Goal: Information Seeking & Learning: Learn about a topic

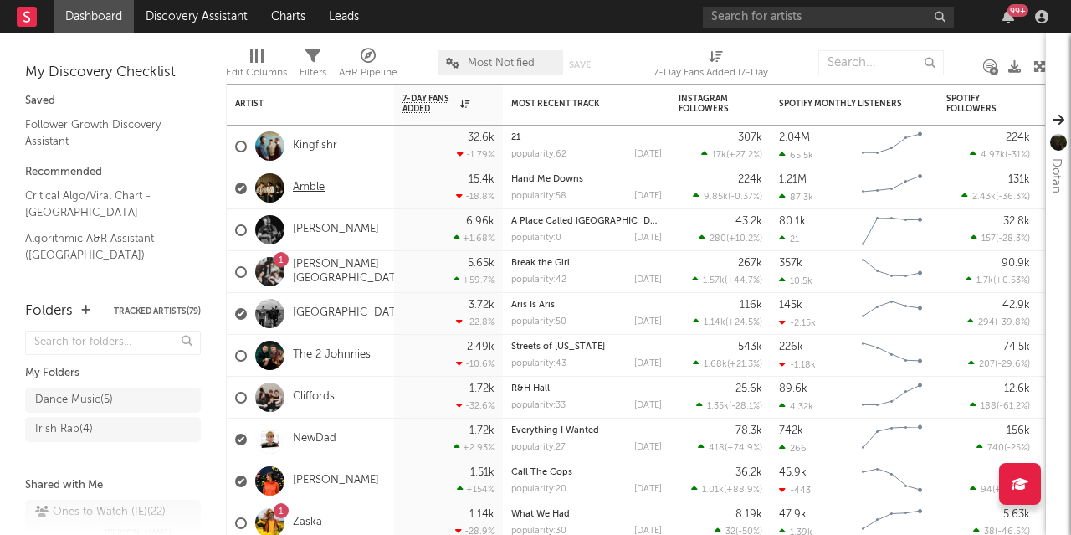
click at [306, 185] on link "Amble" at bounding box center [309, 188] width 32 height 14
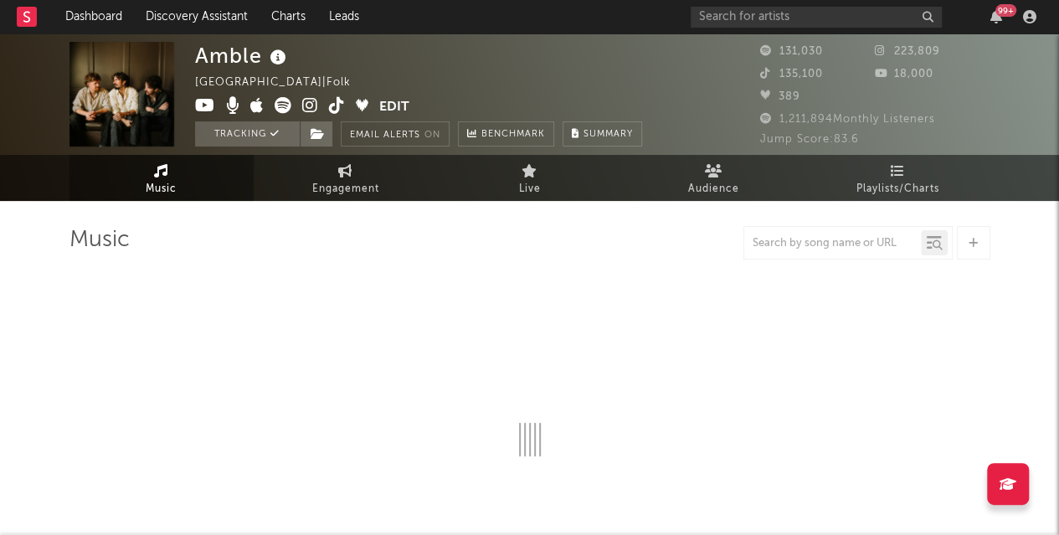
select select "6m"
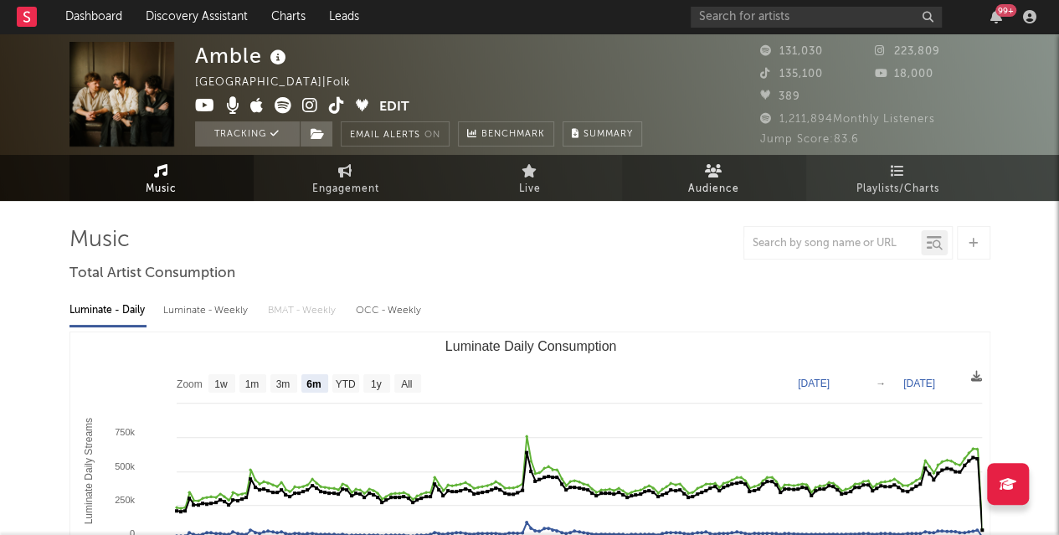
click at [709, 179] on span "Audience" at bounding box center [713, 189] width 51 height 20
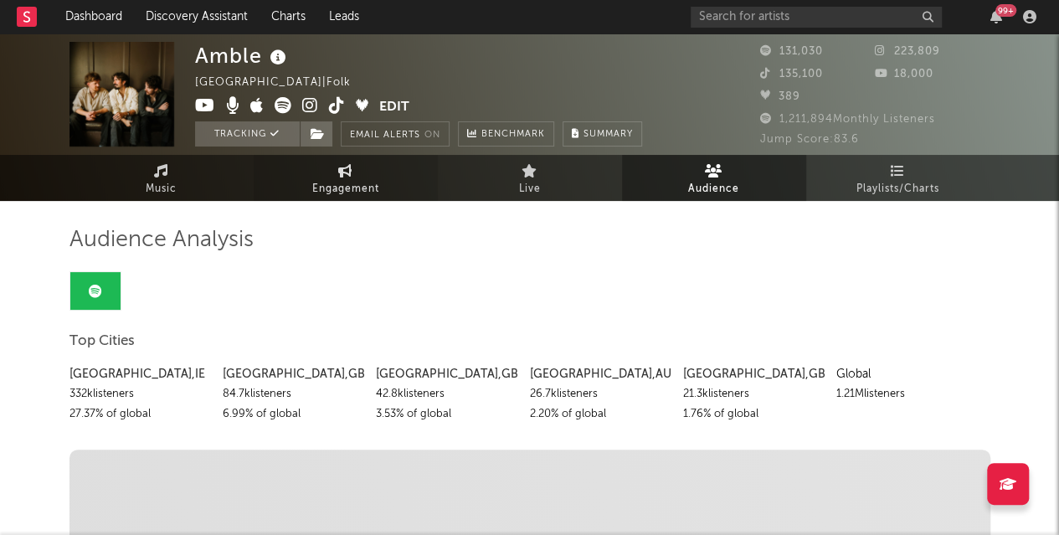
click at [373, 174] on link "Engagement" at bounding box center [346, 178] width 184 height 46
select select "1w"
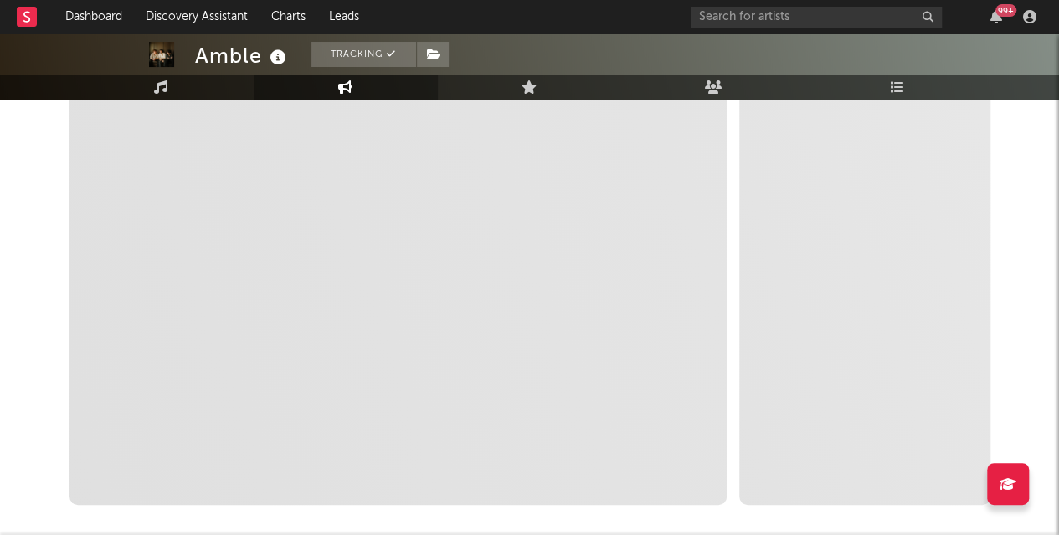
scroll to position [291, 0]
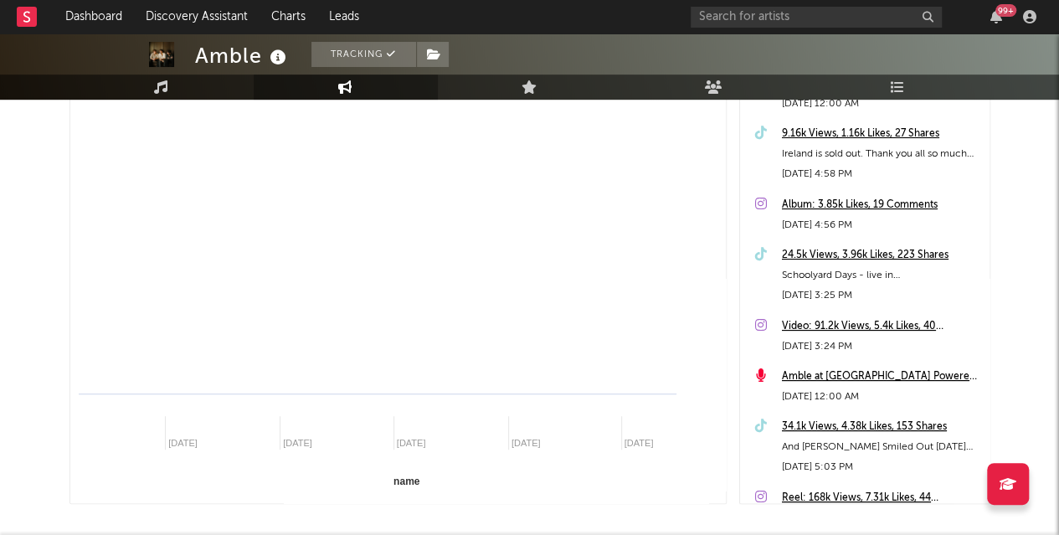
select select "1m"
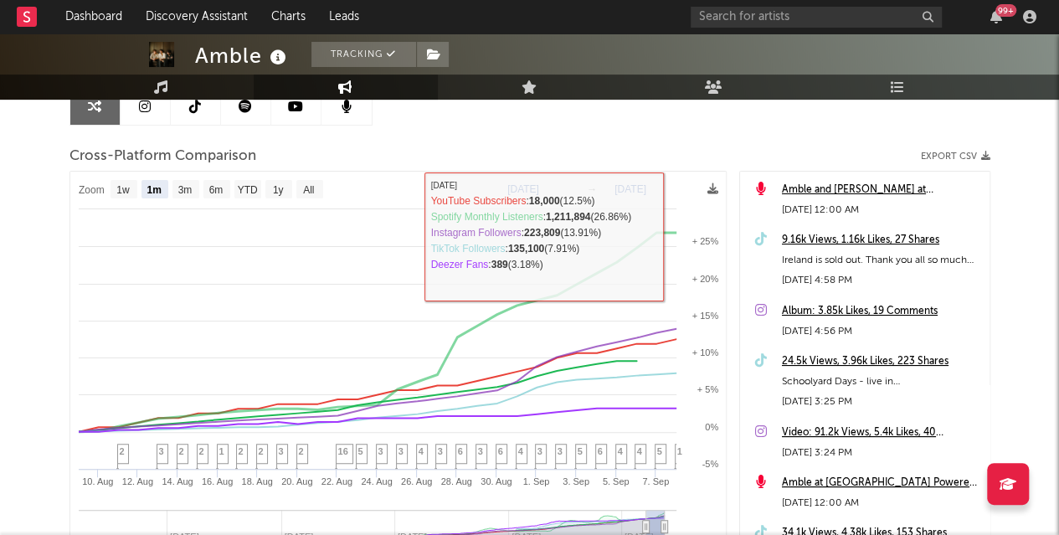
scroll to position [191, 0]
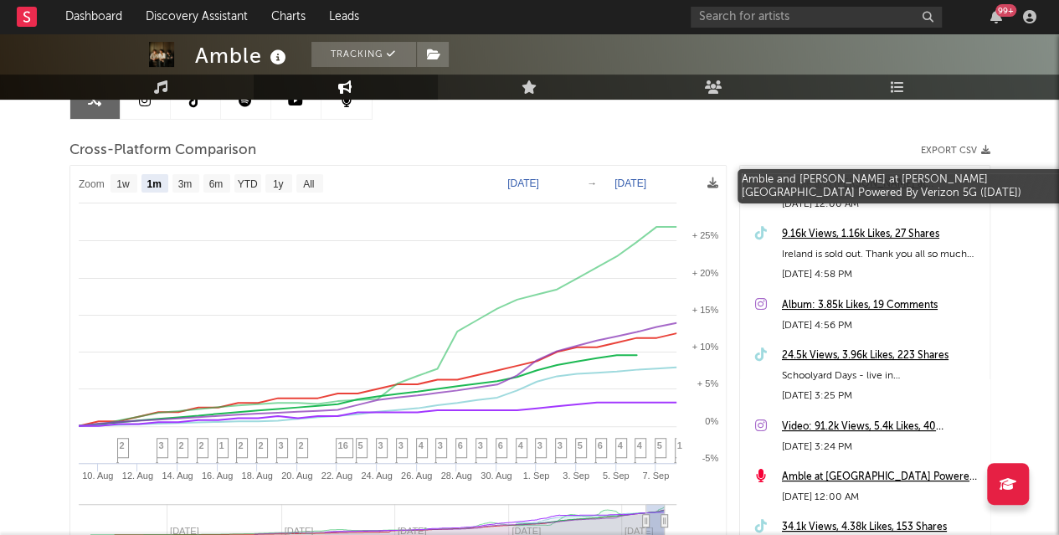
click at [891, 180] on div "Amble and [PERSON_NAME] at [PERSON_NAME][GEOGRAPHIC_DATA] Powered By Verizon 5G…" at bounding box center [881, 184] width 199 height 20
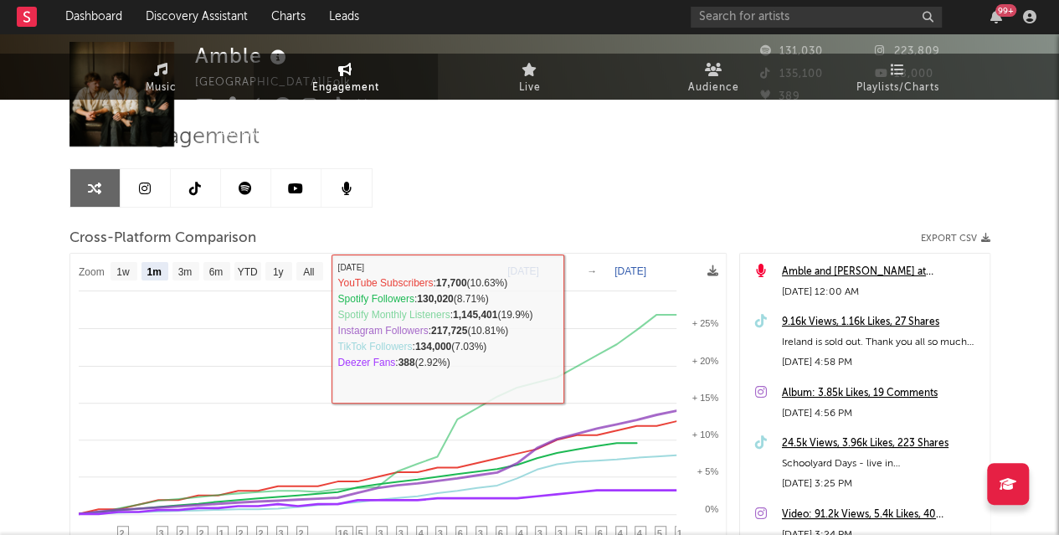
scroll to position [0, 0]
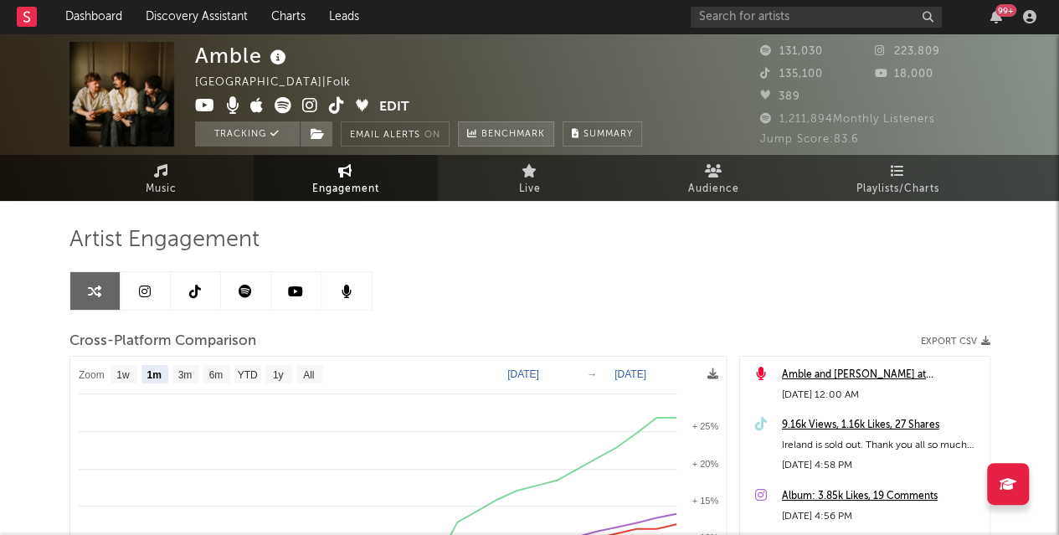
click at [524, 140] on span "Benchmark" at bounding box center [513, 135] width 64 height 20
click at [519, 140] on span "Benchmark" at bounding box center [513, 135] width 64 height 20
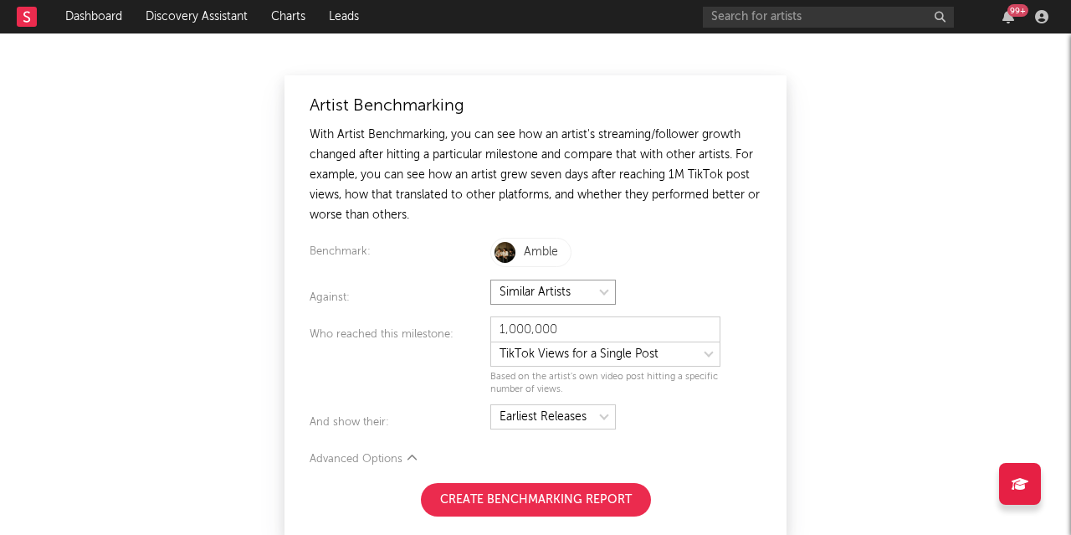
click at [549, 293] on select at bounding box center [553, 292] width 126 height 25
select select "specificArtists"
click at [490, 280] on select at bounding box center [553, 292] width 126 height 25
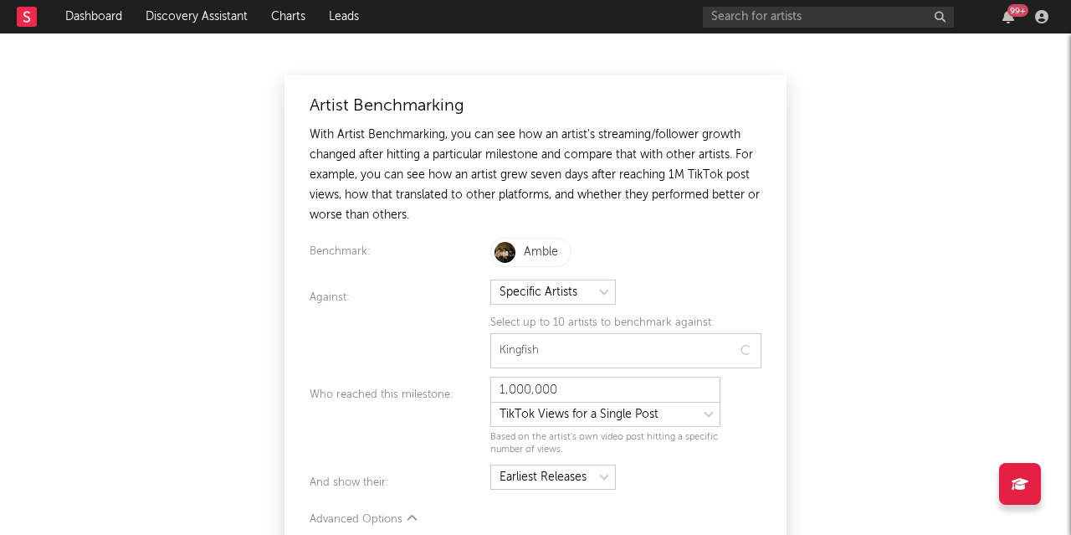
type input "Kingfishr"
click at [720, 485] on div at bounding box center [625, 483] width 271 height 28
click at [454, 404] on div "Who reached this milestone:" at bounding box center [400, 424] width 181 height 71
click at [588, 406] on select at bounding box center [605, 418] width 230 height 25
click at [490, 406] on select at bounding box center [605, 418] width 230 height 25
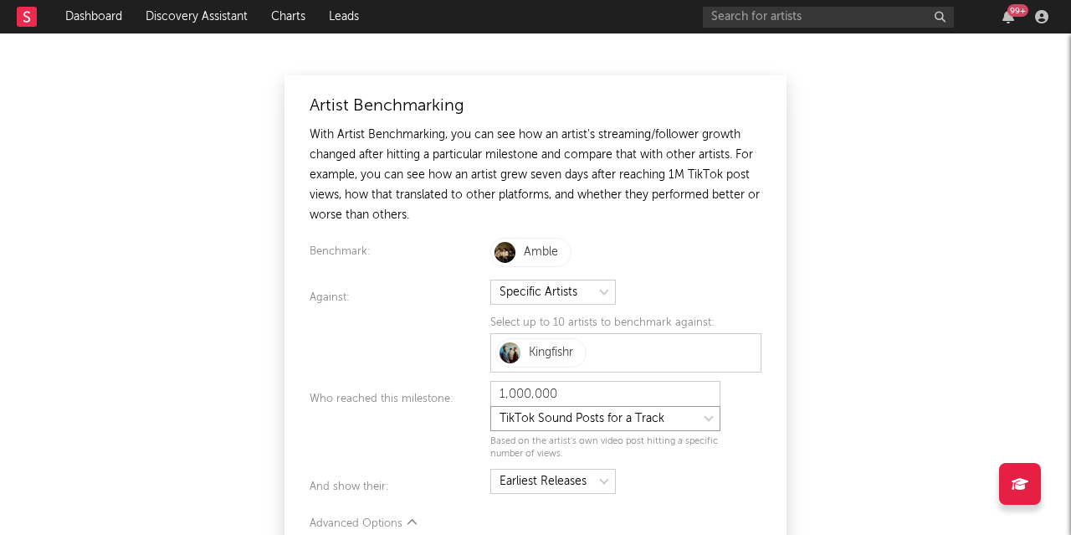
select select "tiktok_self_promo"
type input "25,000"
select select "tiktok_post_count"
click at [735, 472] on div at bounding box center [625, 483] width 271 height 28
click at [599, 477] on select at bounding box center [553, 481] width 126 height 25
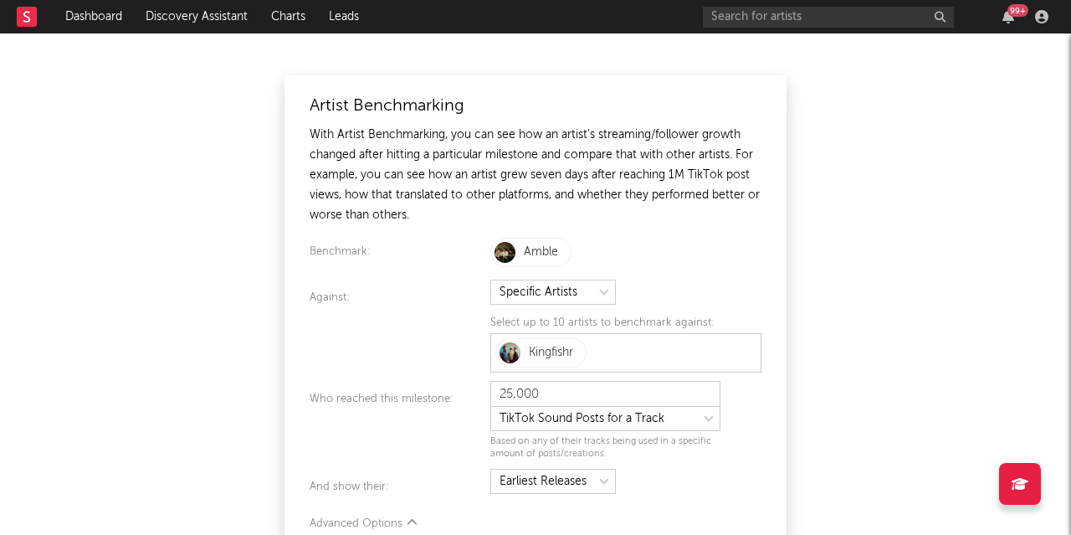
click at [914, 280] on div "Artist Benchmarking With Artist Benchmarking, you can see how an artist's strea…" at bounding box center [535, 283] width 1071 height 501
click at [1022, 488] on icon at bounding box center [1020, 483] width 17 height 13
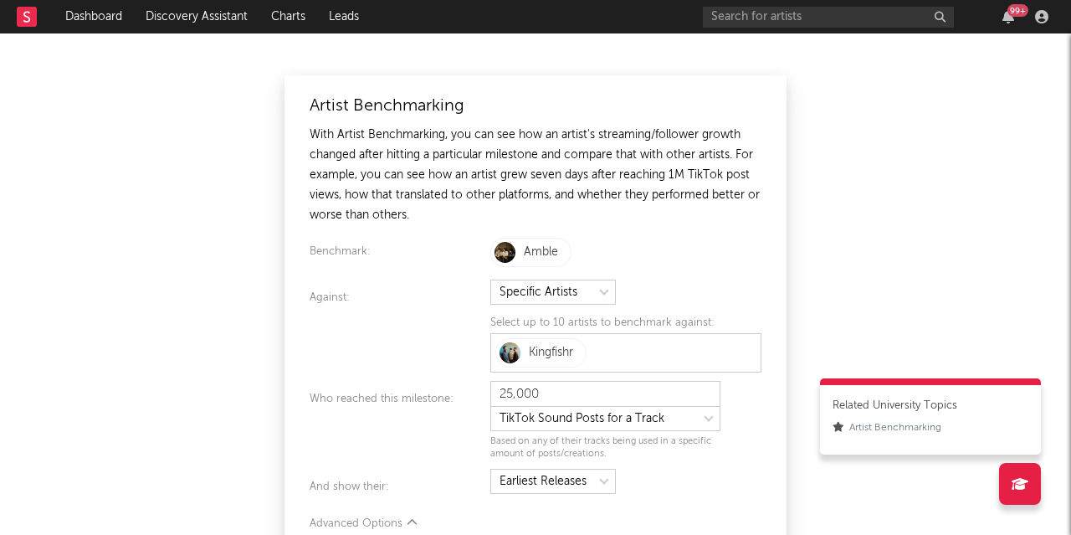
click at [904, 495] on div "Dashboard Discovery Assistant Charts Leads 99 + Notifications Settings Mark all…" at bounding box center [535, 267] width 1071 height 535
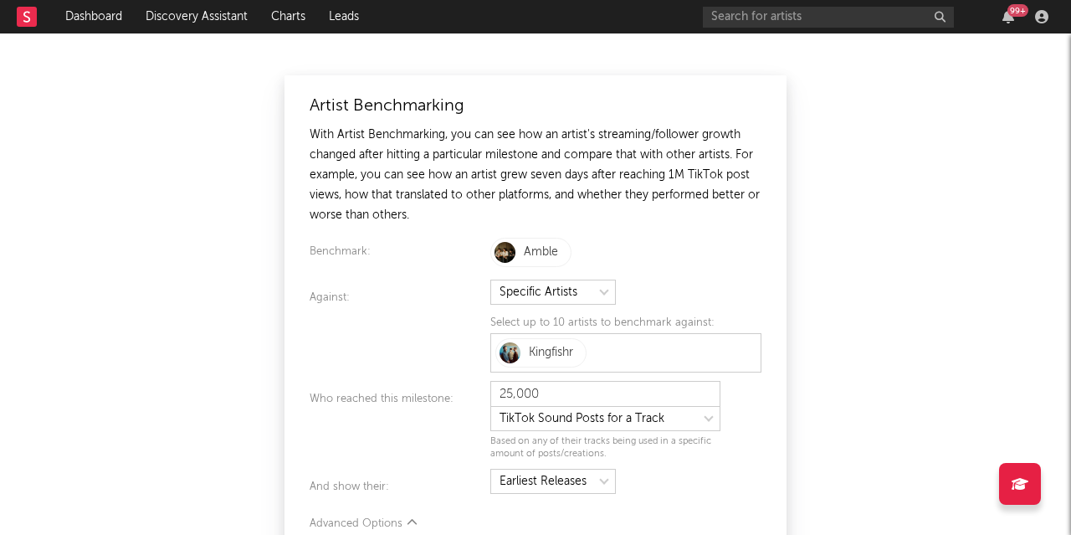
click at [363, 521] on div "Advanced Options" at bounding box center [536, 524] width 452 height 20
click at [556, 484] on select at bounding box center [553, 481] width 126 height 25
select select "topReleases"
click at [490, 469] on select at bounding box center [553, 481] width 126 height 25
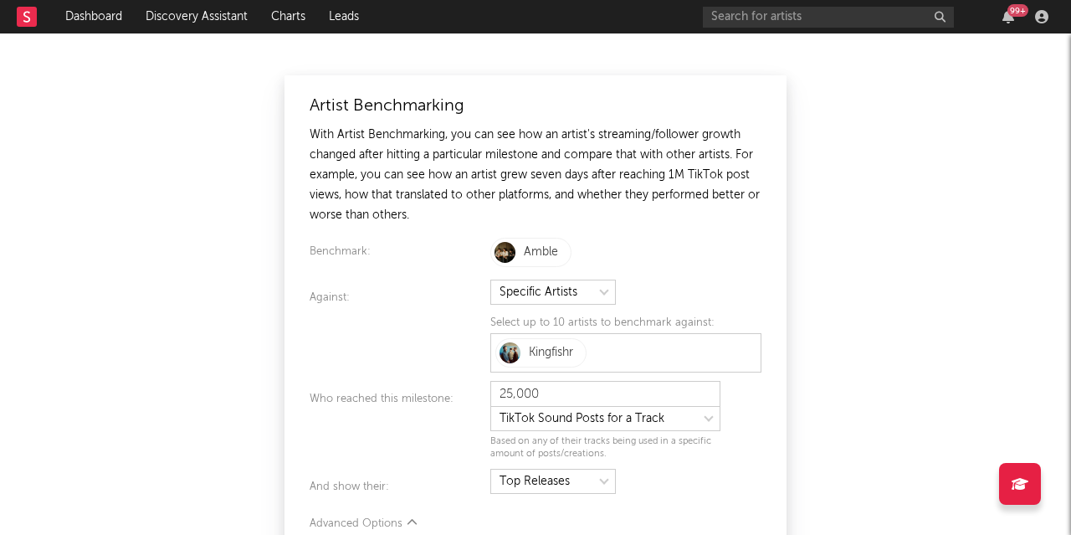
click at [915, 410] on div "Artist Benchmarking With Artist Benchmarking, you can see how an artist's strea…" at bounding box center [535, 283] width 1071 height 501
type input "1,000,000"
select select "tiktok_self_promo"
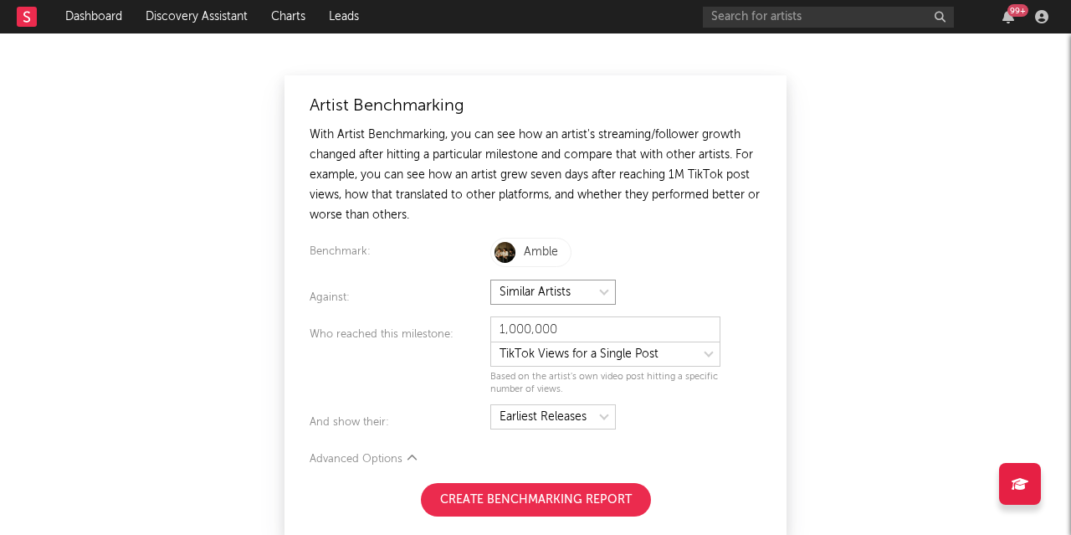
click at [566, 289] on select at bounding box center [553, 292] width 126 height 25
click at [489, 496] on button "Create Benchmarking Report" at bounding box center [536, 499] width 230 height 33
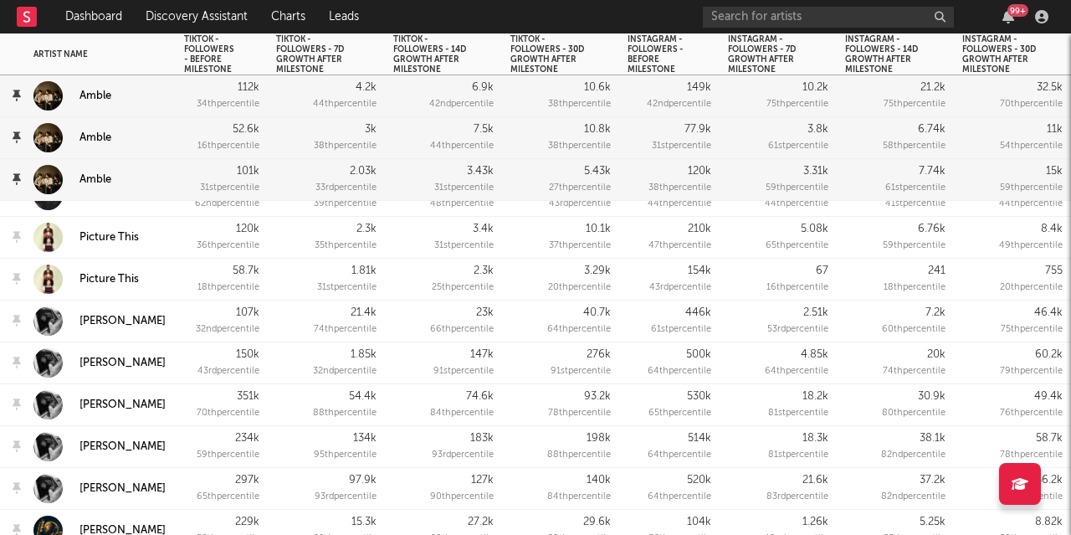
click at [509, 262] on div "3.29k 20 th percentile" at bounding box center [560, 280] width 117 height 42
